Goal: Task Accomplishment & Management: Use online tool/utility

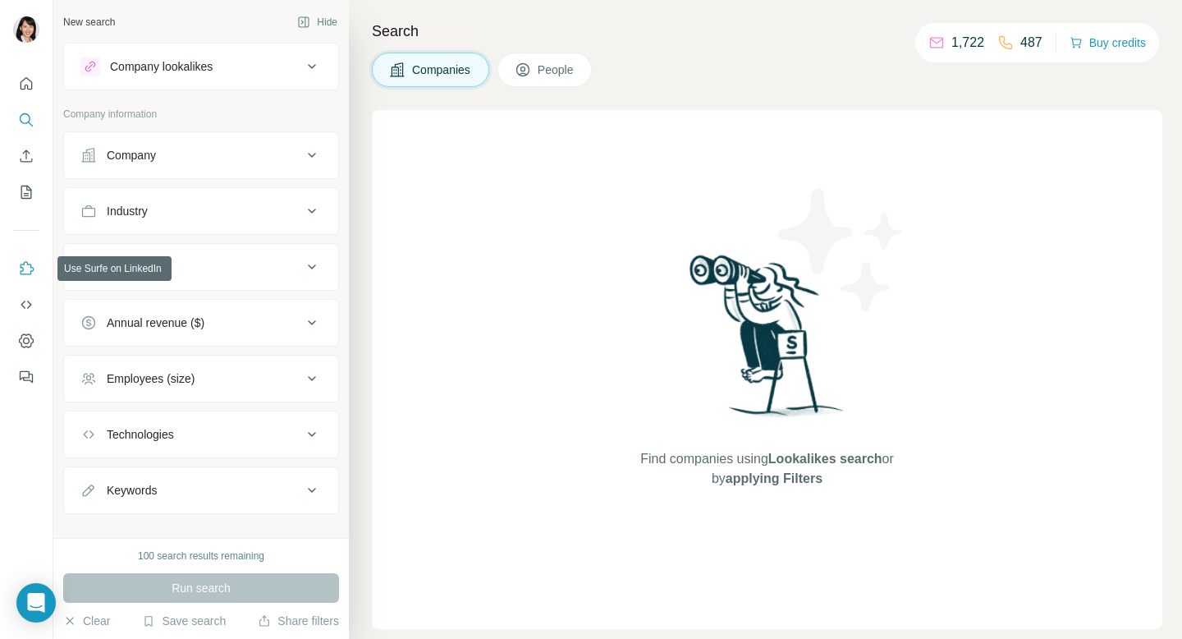
click at [23, 275] on icon "Use Surfe on LinkedIn" at bounding box center [26, 268] width 16 height 16
click at [27, 273] on icon "Use Surfe on LinkedIn" at bounding box center [26, 268] width 16 height 16
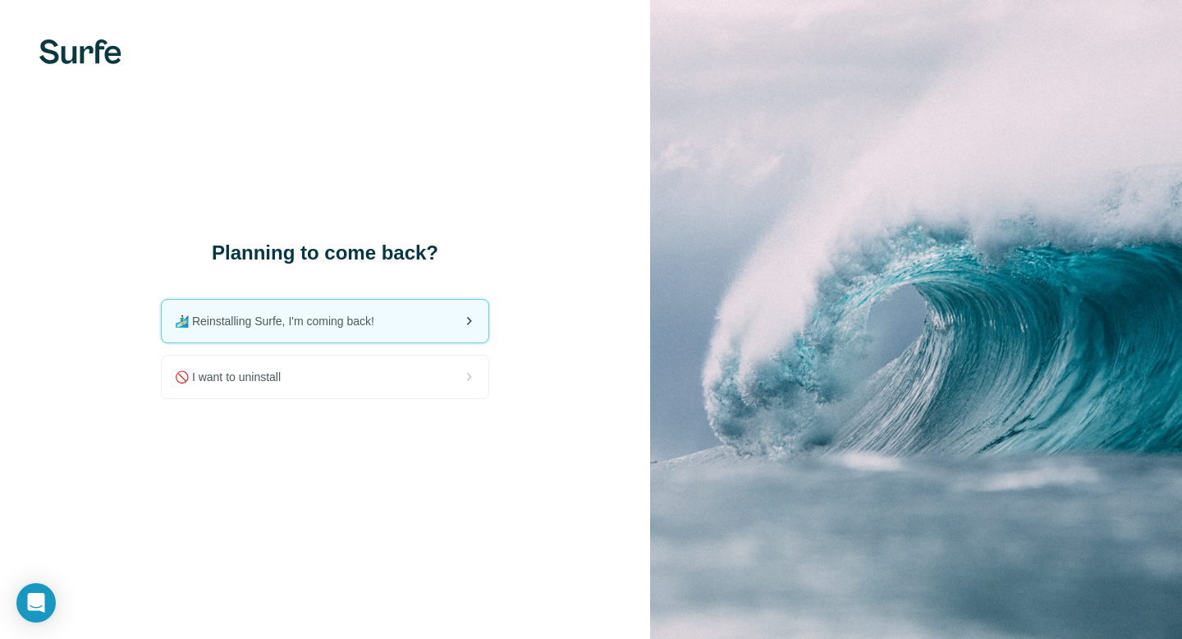
click at [401, 323] on div "🏄🏻‍♂️ Reinstalling Surfe, I'm coming back!" at bounding box center [325, 321] width 327 height 43
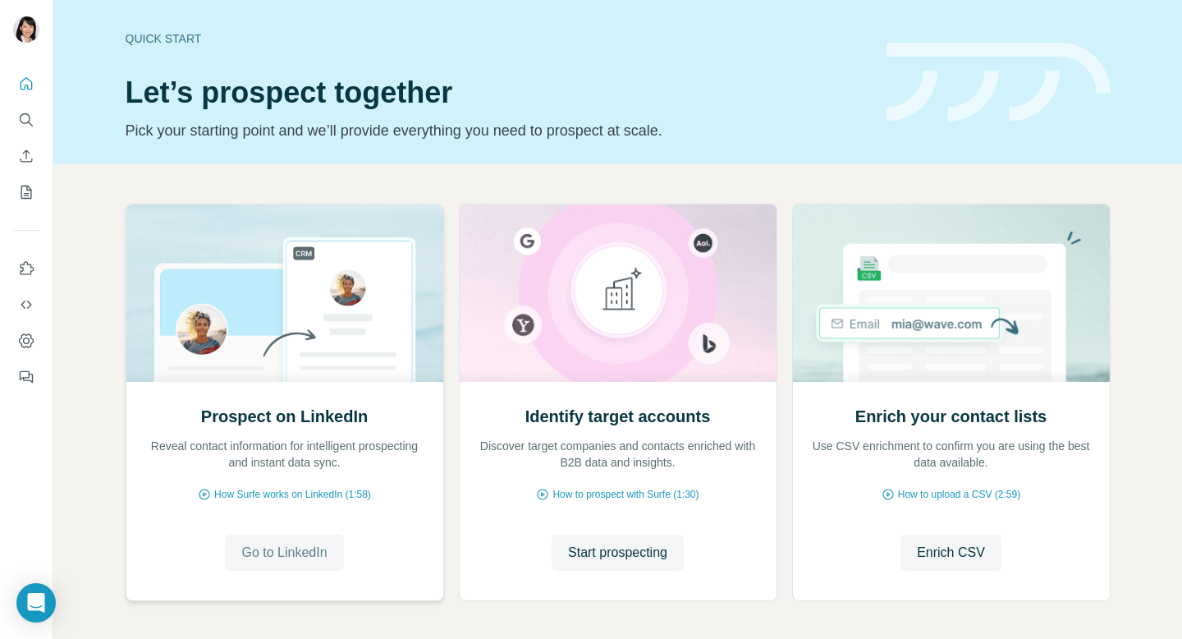
click at [319, 548] on span "Go to LinkedIn" at bounding box center [283, 553] width 85 height 20
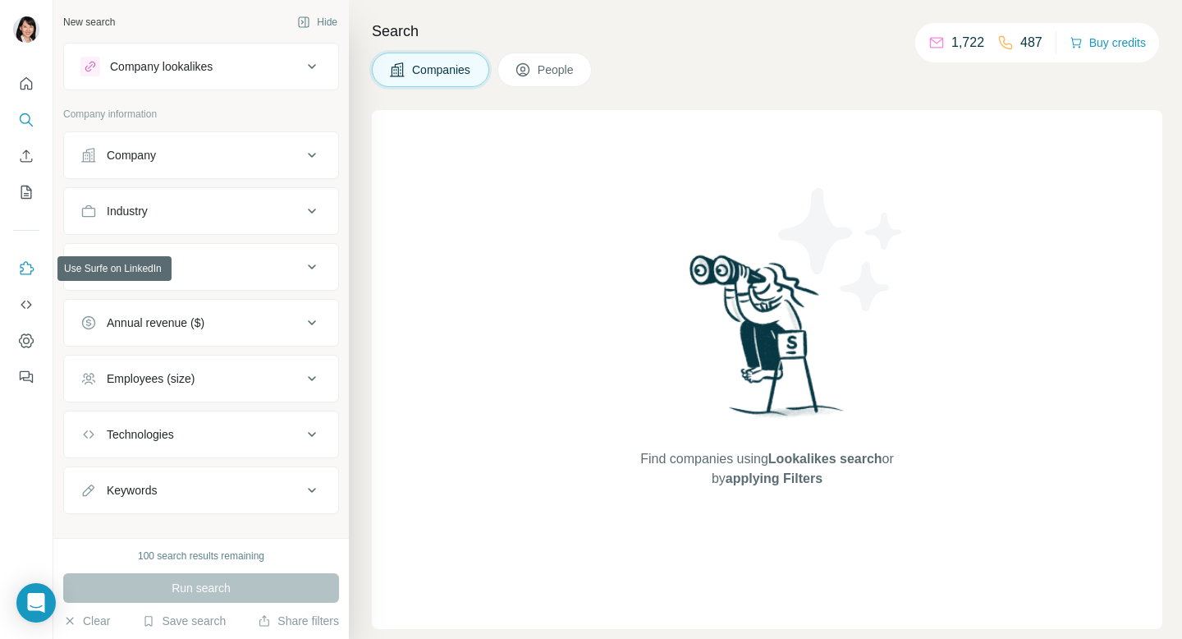
click at [29, 267] on icon "Use Surfe on LinkedIn" at bounding box center [26, 268] width 16 height 16
click at [282, 71] on div "Company lookalikes" at bounding box center [191, 67] width 222 height 20
